Goal: Transaction & Acquisition: Purchase product/service

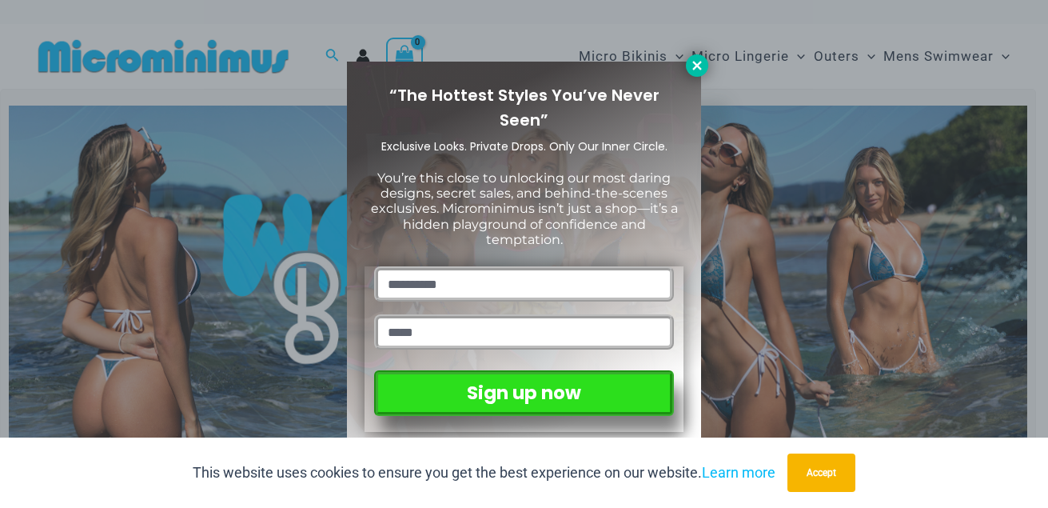
click at [695, 64] on icon at bounding box center [696, 65] width 9 height 9
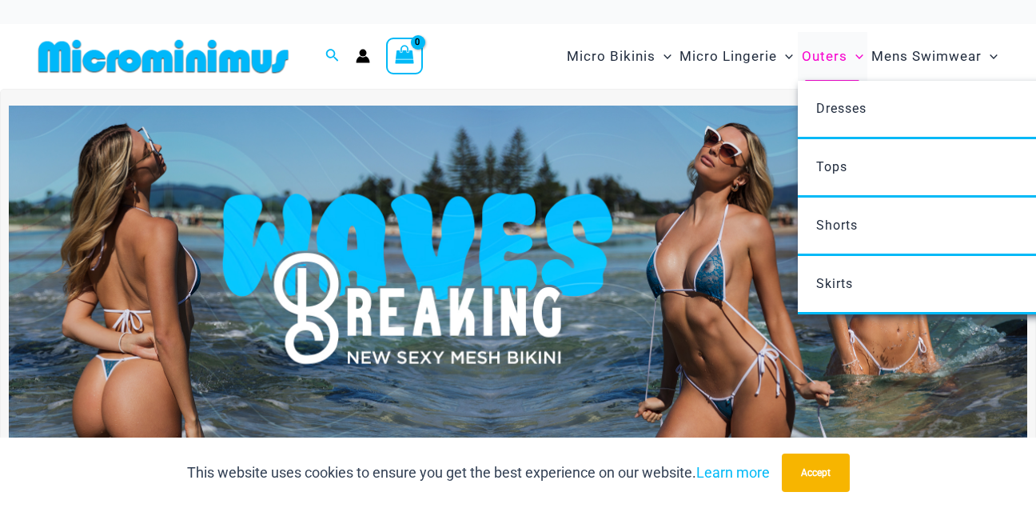
click at [827, 49] on span "Outers" at bounding box center [825, 56] width 46 height 41
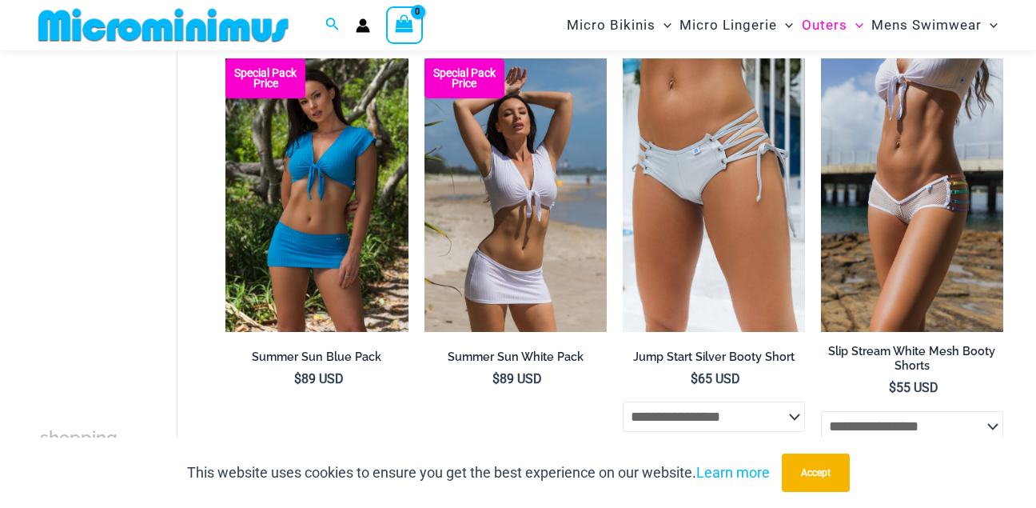
scroll to position [2638, 0]
